Goal: Task Accomplishment & Management: Use online tool/utility

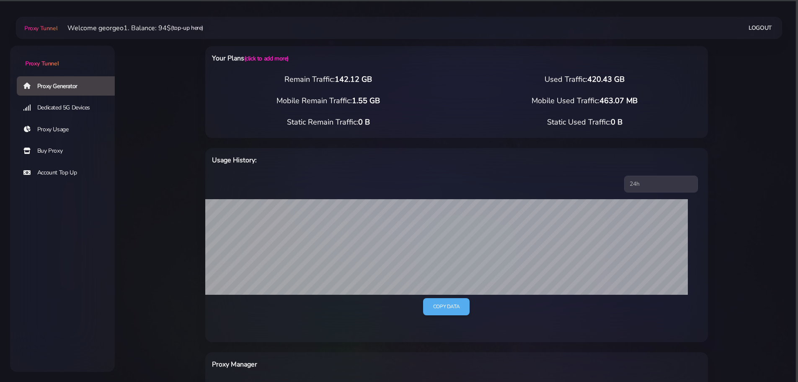
drag, startPoint x: 183, startPoint y: 29, endPoint x: 191, endPoint y: 26, distance: 8.3
click at [183, 29] on link "(top-up here)" at bounding box center [187, 27] width 32 height 9
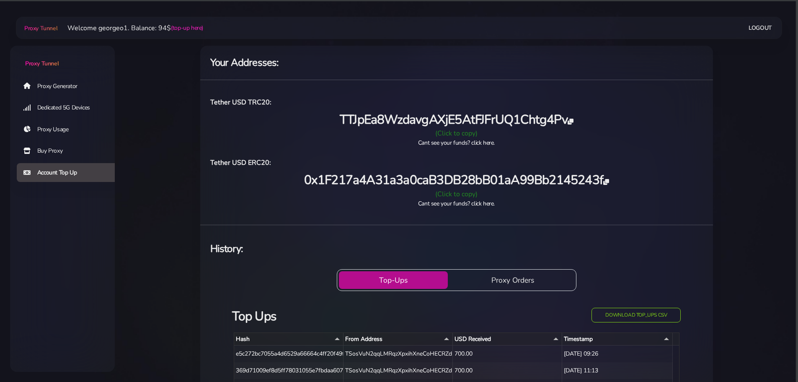
click at [450, 131] on div "(Click to copy)" at bounding box center [456, 133] width 503 height 10
